Goal: Task Accomplishment & Management: Manage account settings

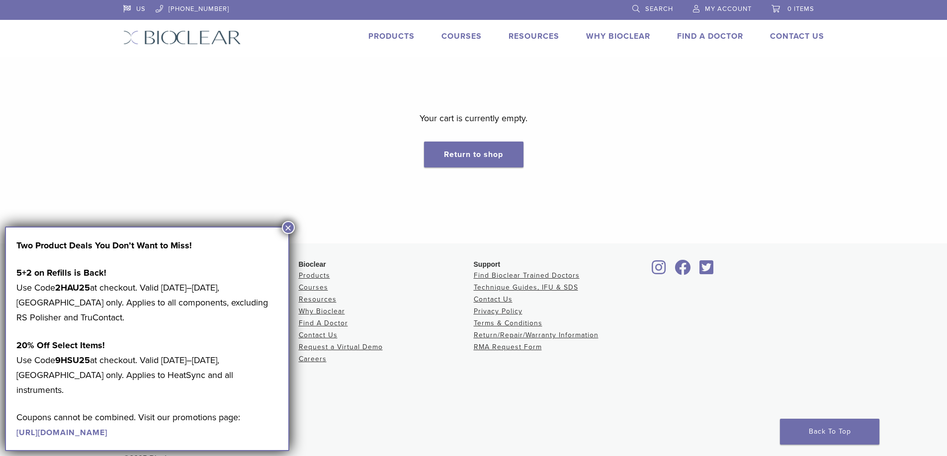
click at [727, 10] on span "My Account" at bounding box center [728, 9] width 47 height 8
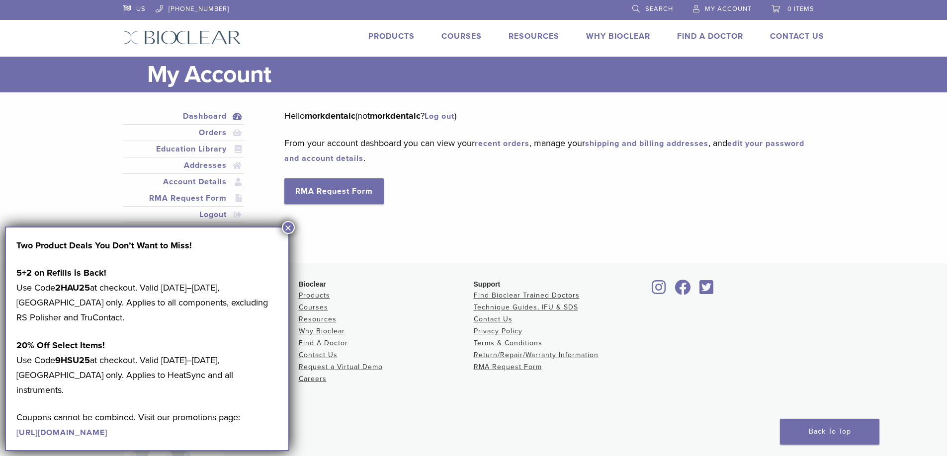
click at [734, 8] on span "My Account" at bounding box center [728, 9] width 47 height 8
click at [735, 6] on span "My Account" at bounding box center [728, 9] width 47 height 8
click at [289, 228] on button "×" at bounding box center [288, 227] width 13 height 13
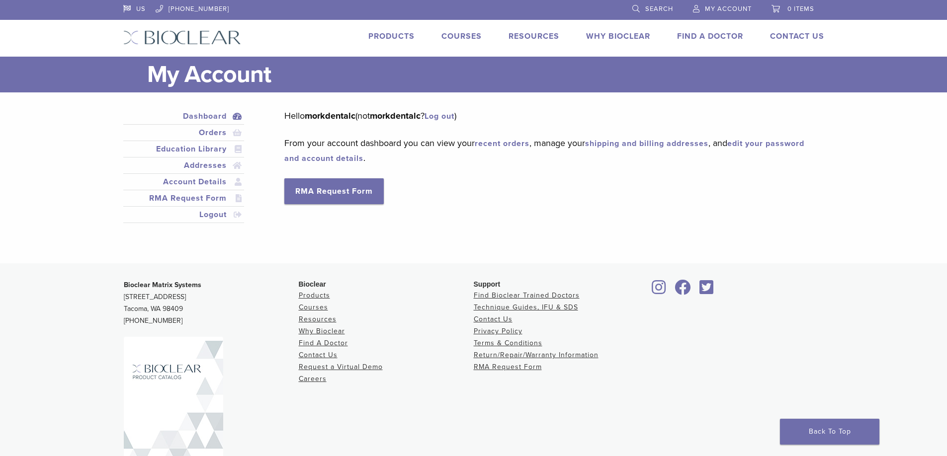
click at [454, 117] on link "Log out" at bounding box center [440, 116] width 30 height 10
